Goal: Transaction & Acquisition: Purchase product/service

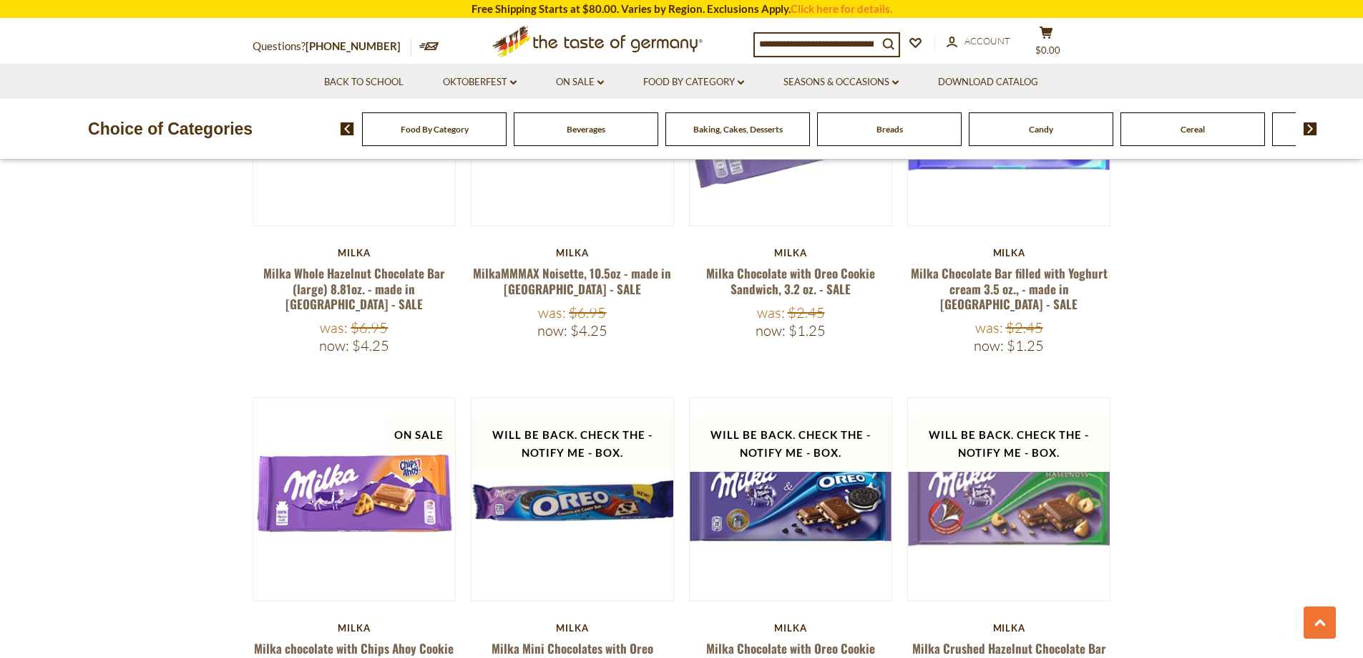
scroll to position [2004, 0]
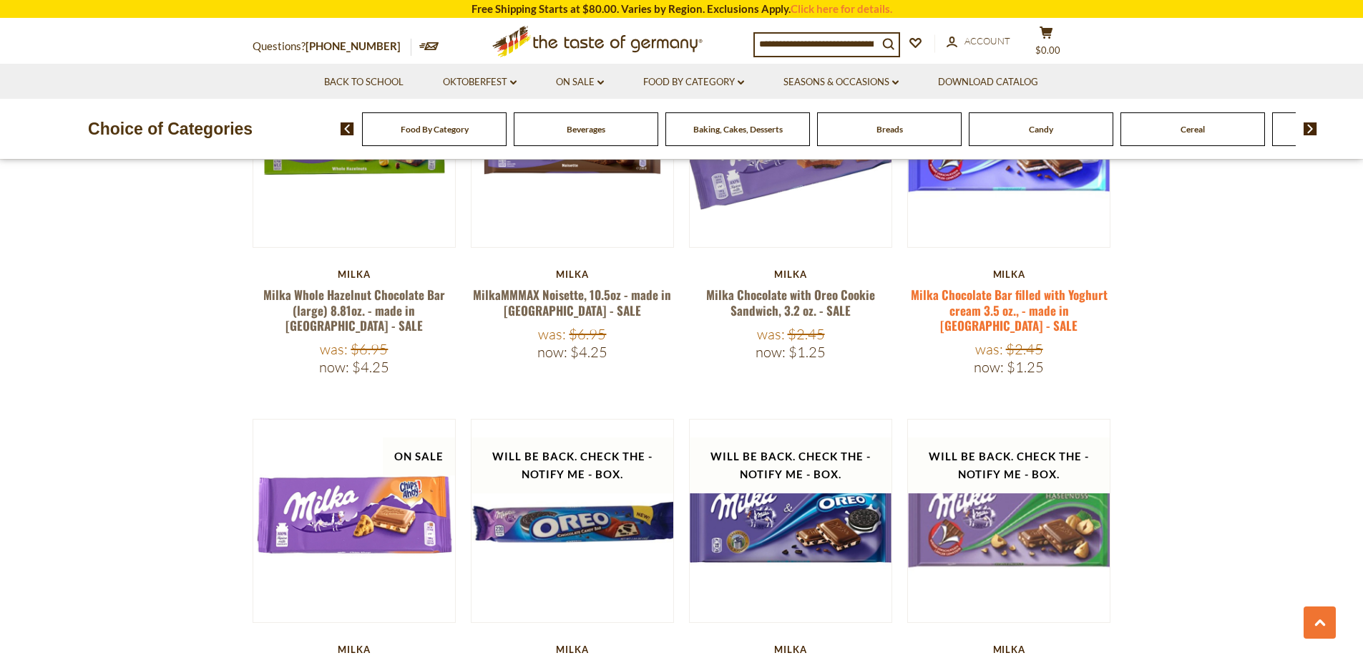
click at [1037, 286] on link "Milka Chocolate Bar filled with Yoghurt cream 3.5 oz., - made in [GEOGRAPHIC_DA…" at bounding box center [1009, 310] width 197 height 49
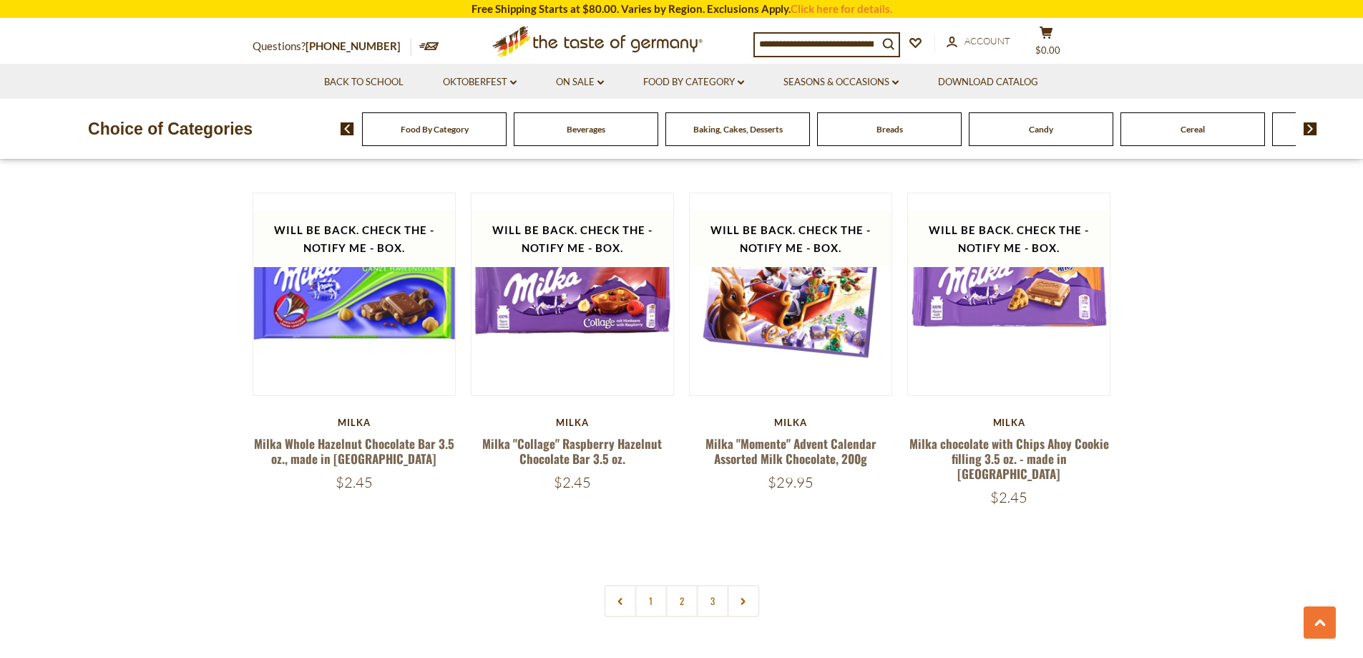
scroll to position [2933, 0]
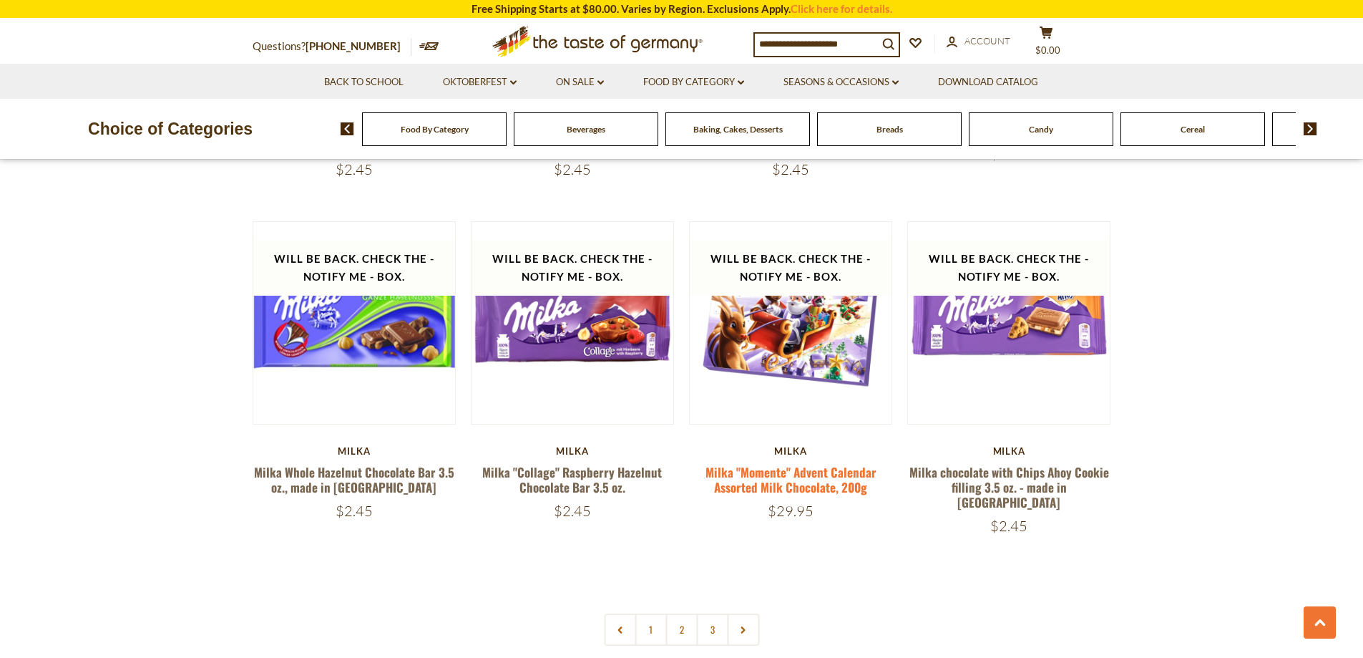
click at [814, 463] on link "Milka "Momente" Advent Calendar Assorted Milk Chocolate, 200g" at bounding box center [791, 479] width 171 height 33
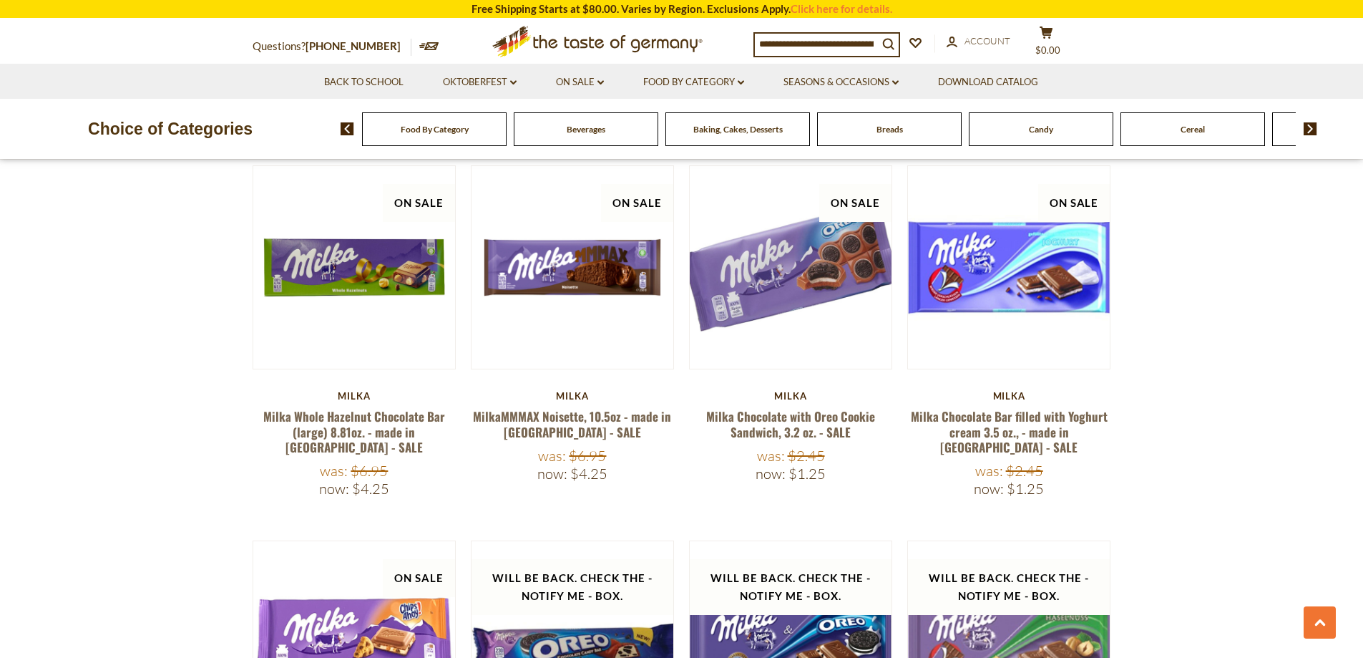
scroll to position [1860, 0]
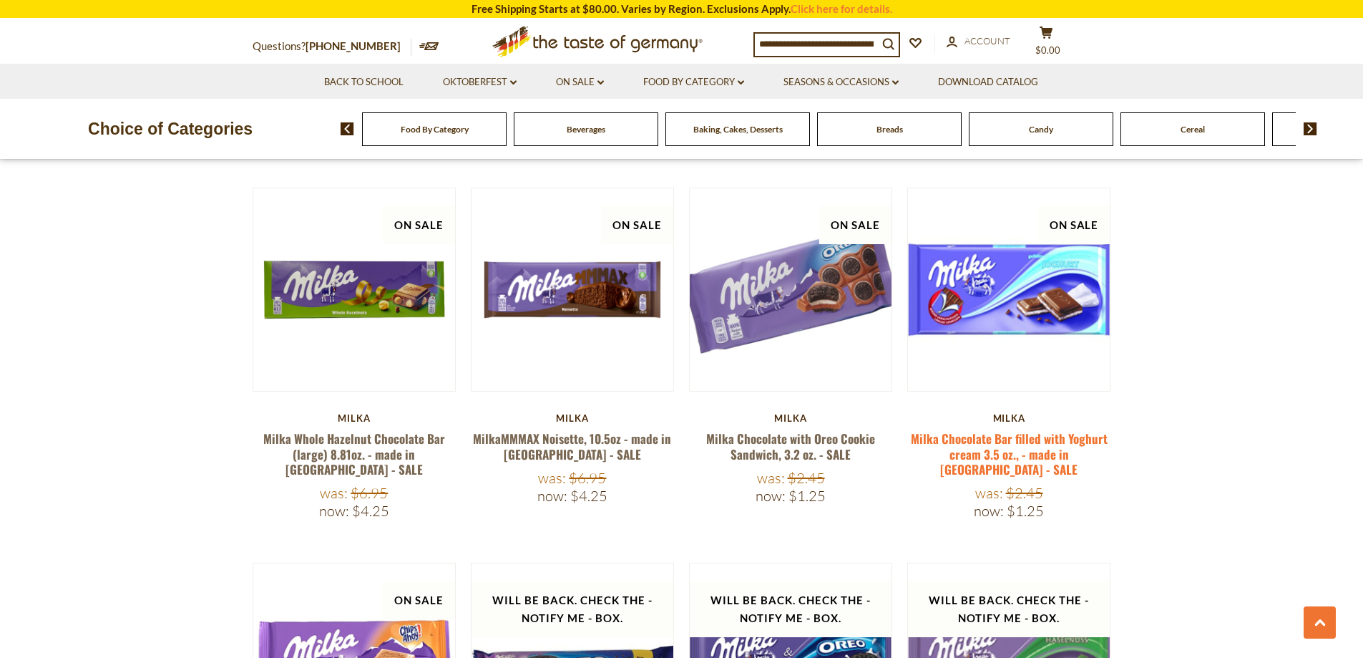
click at [1028, 429] on link "Milka Chocolate Bar filled with Yoghurt cream 3.5 oz., - made in [GEOGRAPHIC_DA…" at bounding box center [1009, 453] width 197 height 49
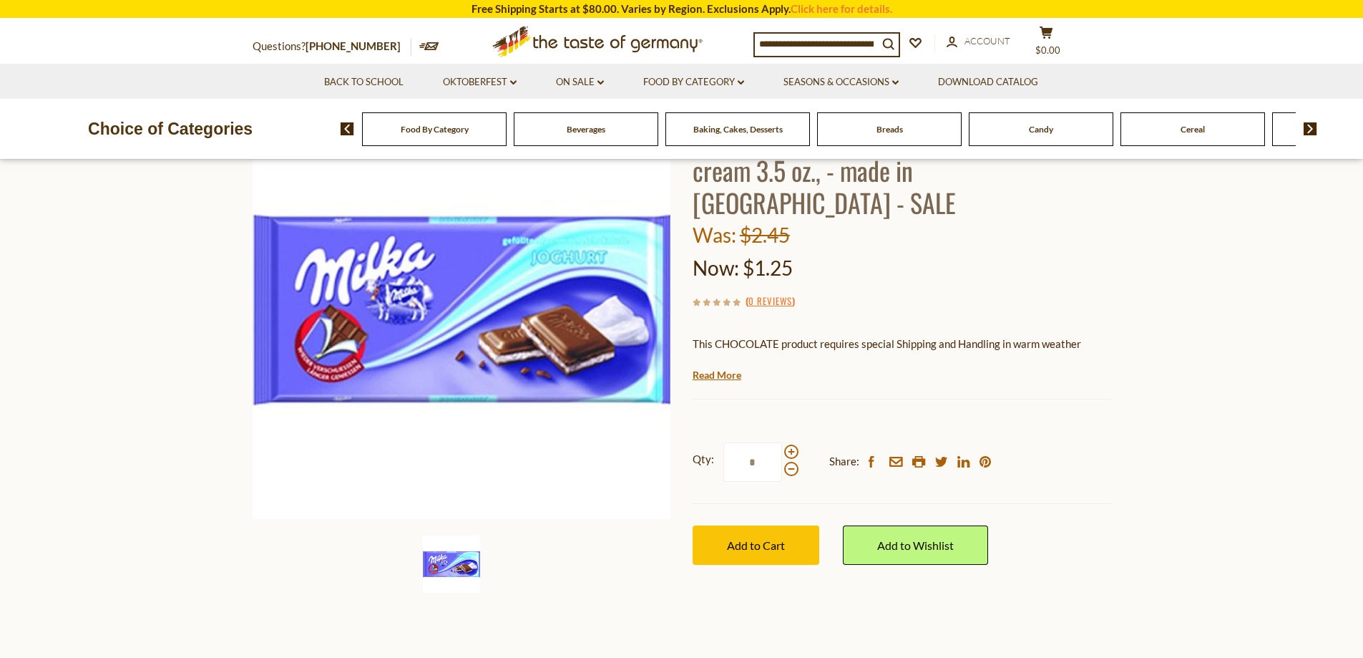
scroll to position [143, 0]
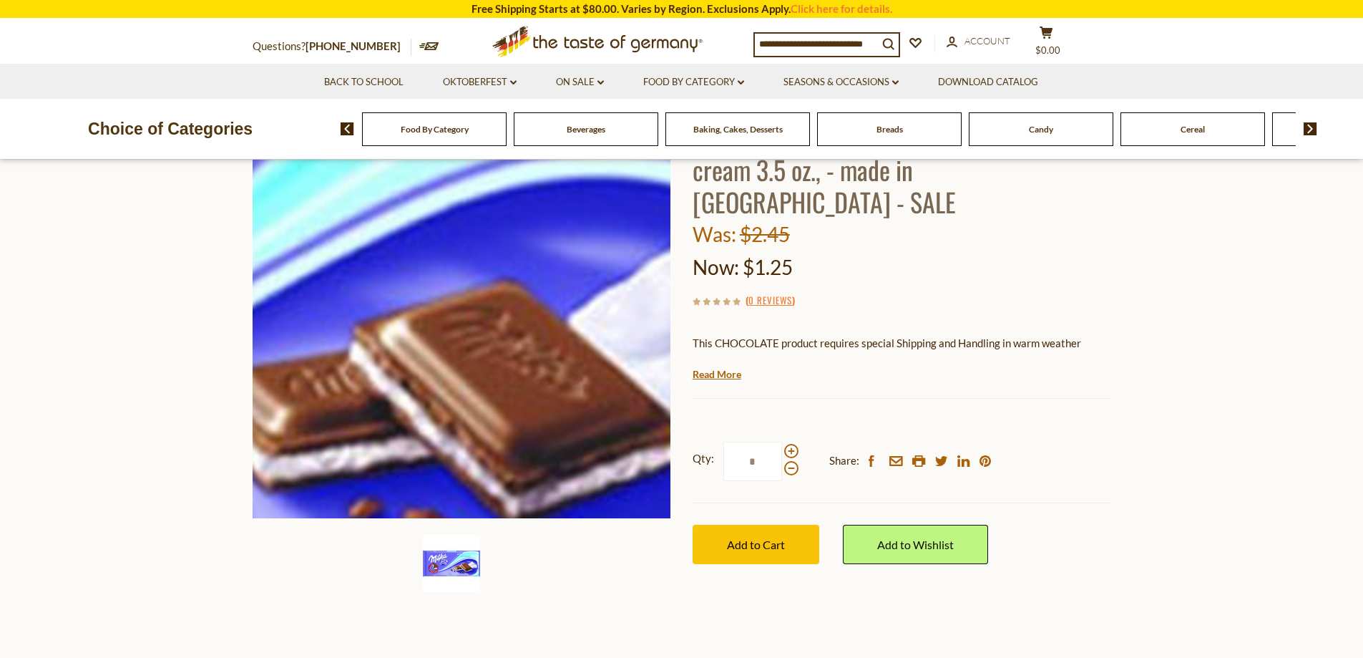
click at [589, 314] on img at bounding box center [462, 308] width 419 height 419
